Goal: Transaction & Acquisition: Download file/media

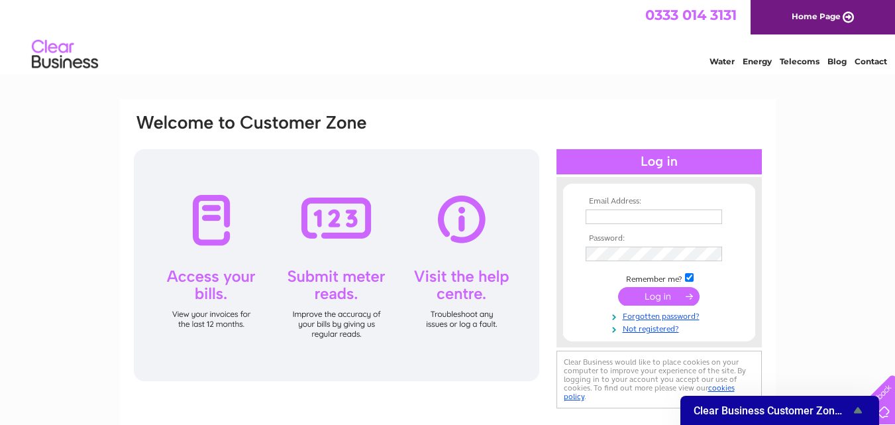
click at [686, 219] on input "text" at bounding box center [654, 216] width 137 height 15
type input "[EMAIL_ADDRESS][DOMAIN_NAME]"
click at [618, 288] on input "submit" at bounding box center [659, 297] width 82 height 19
click at [673, 300] on input "submit" at bounding box center [659, 297] width 82 height 19
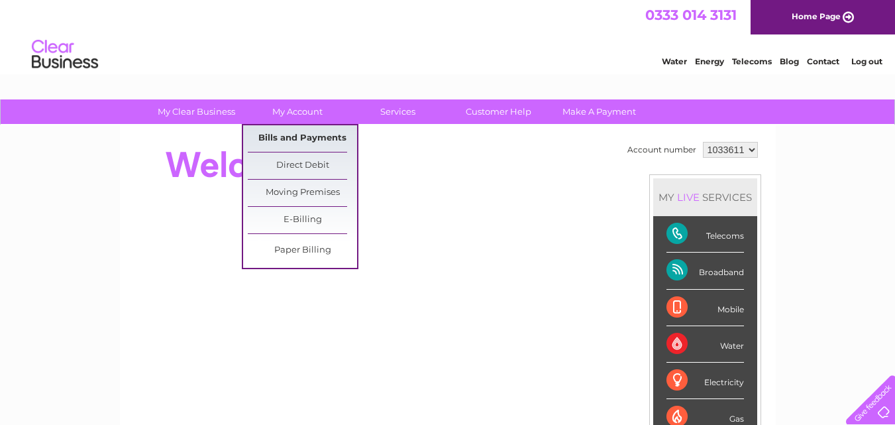
click at [295, 137] on link "Bills and Payments" at bounding box center [302, 138] width 109 height 27
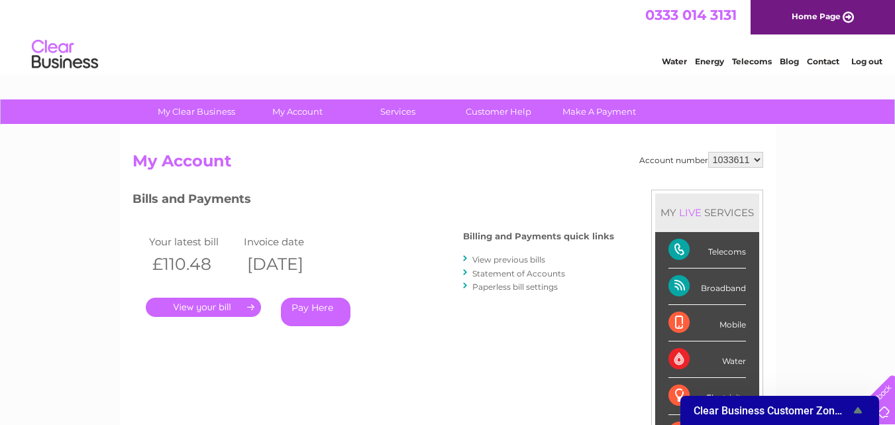
click at [221, 307] on link "." at bounding box center [203, 307] width 115 height 19
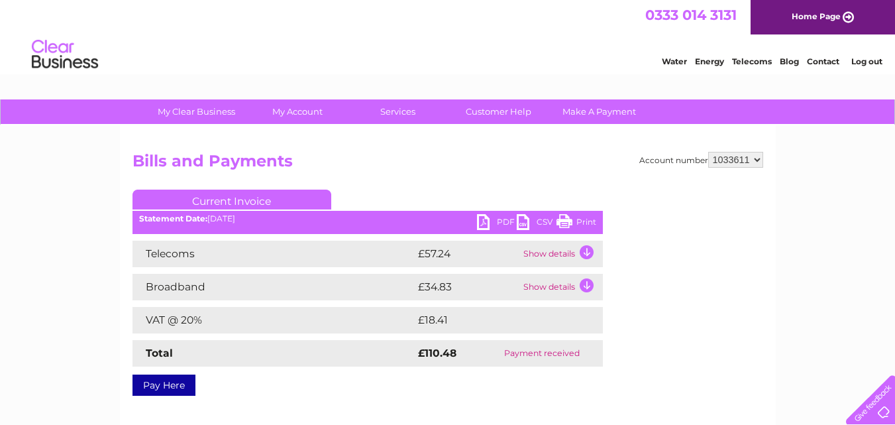
click at [485, 221] on link "PDF" at bounding box center [497, 223] width 40 height 19
click at [486, 219] on link "PDF" at bounding box center [497, 223] width 40 height 19
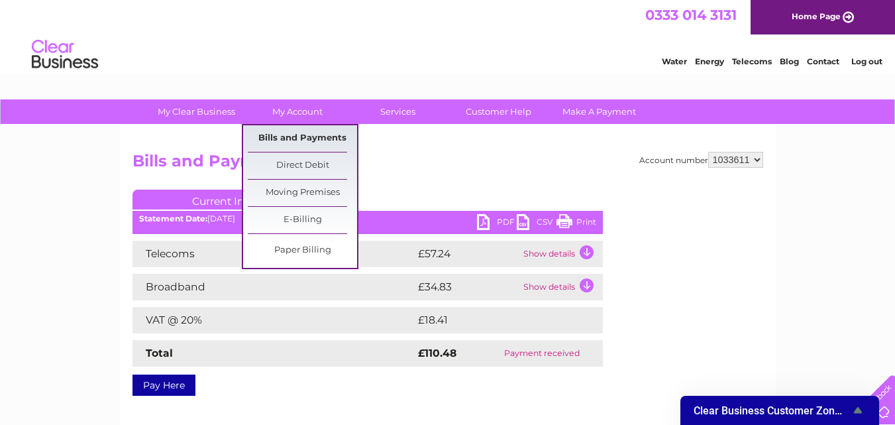
click at [295, 133] on link "Bills and Payments" at bounding box center [302, 138] width 109 height 27
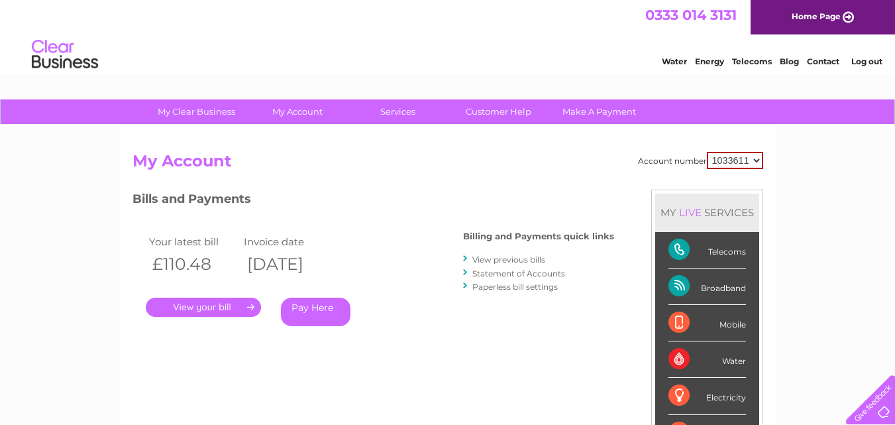
click at [506, 259] on link "View previous bills" at bounding box center [509, 259] width 73 height 10
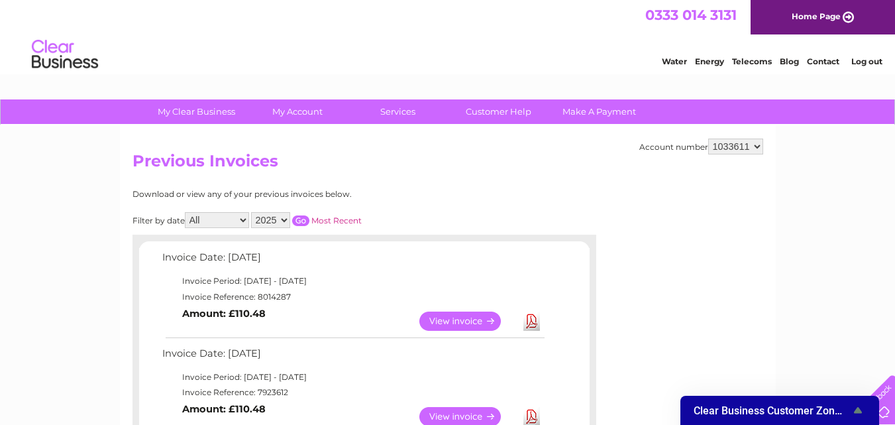
scroll to position [66, 0]
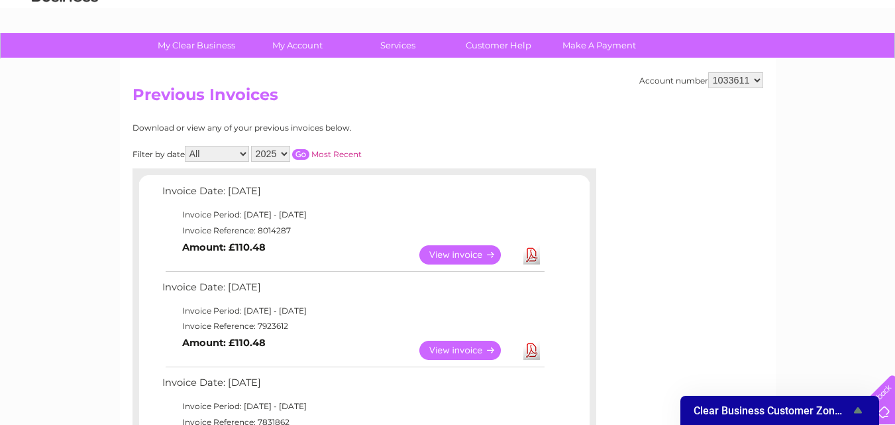
click at [530, 349] on link "Download" at bounding box center [532, 350] width 17 height 19
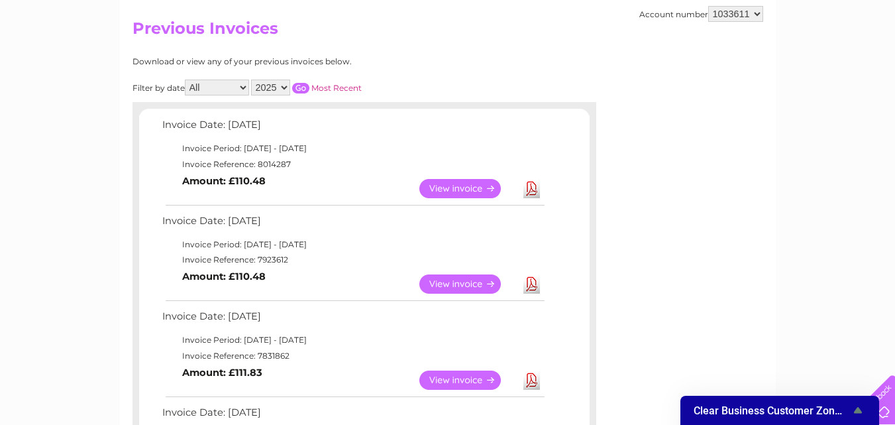
click at [538, 381] on link "Download" at bounding box center [532, 379] width 17 height 19
